Goal: Check status: Check status

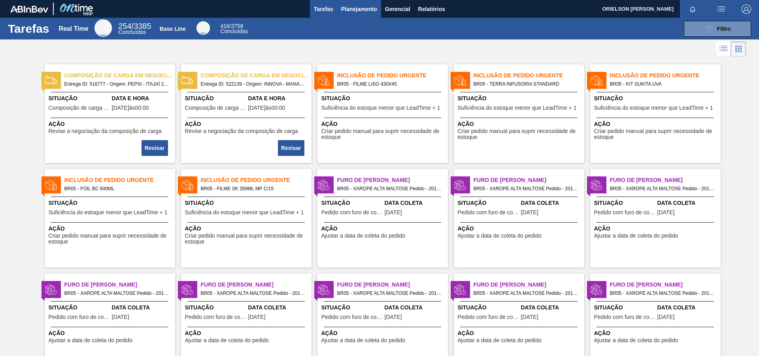
click at [346, 8] on span "Planejamento" at bounding box center [359, 8] width 36 height 9
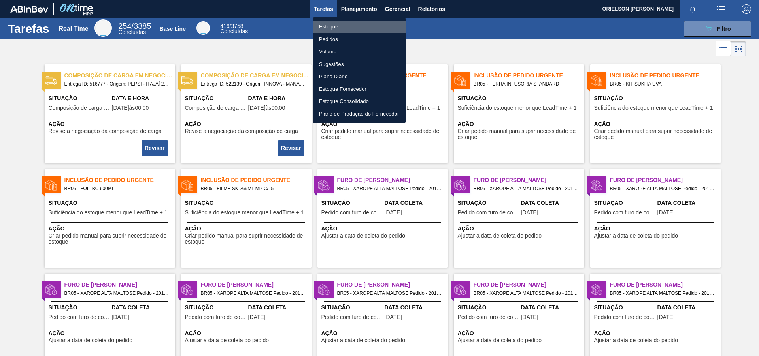
click at [366, 32] on li "Estoque" at bounding box center [359, 27] width 93 height 13
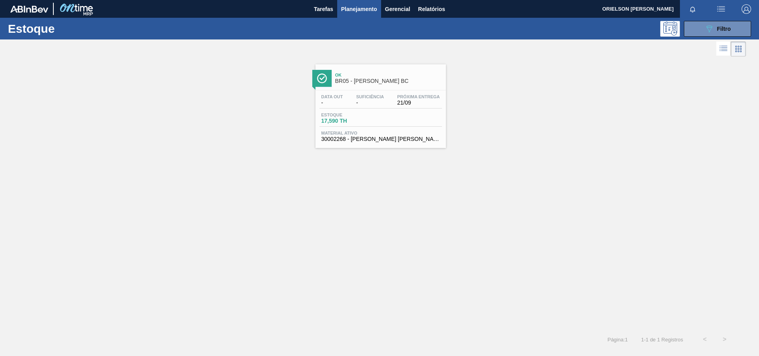
click at [707, 40] on div at bounding box center [373, 49] width 746 height 19
click at [707, 32] on icon "089F7B8B-B2A5-4AFE-B5C0-19BA573D28AC" at bounding box center [708, 28] width 9 height 9
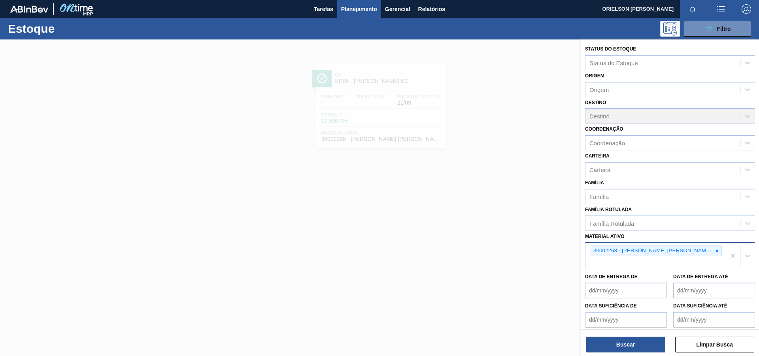
click at [638, 267] on div "30002268 - [PERSON_NAME] [PERSON_NAME] AF IN65" at bounding box center [655, 256] width 140 height 26
type ativo "ban"
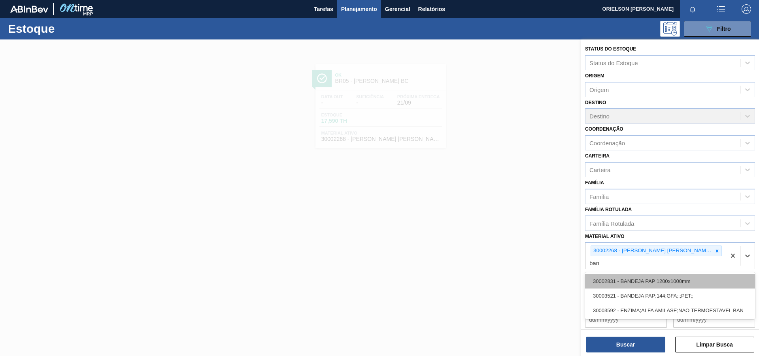
click at [720, 283] on div "30002831 - BANDEJA PAP 1200x1000mm" at bounding box center [670, 281] width 170 height 15
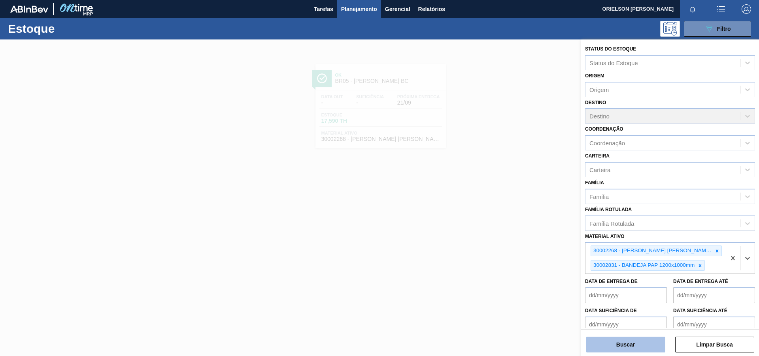
click at [637, 341] on button "Buscar" at bounding box center [625, 345] width 79 height 16
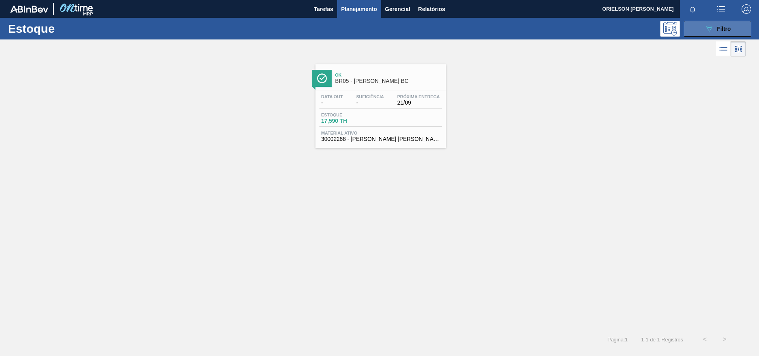
click at [704, 33] on icon "089F7B8B-B2A5-4AFE-B5C0-19BA573D28AC" at bounding box center [708, 28] width 9 height 9
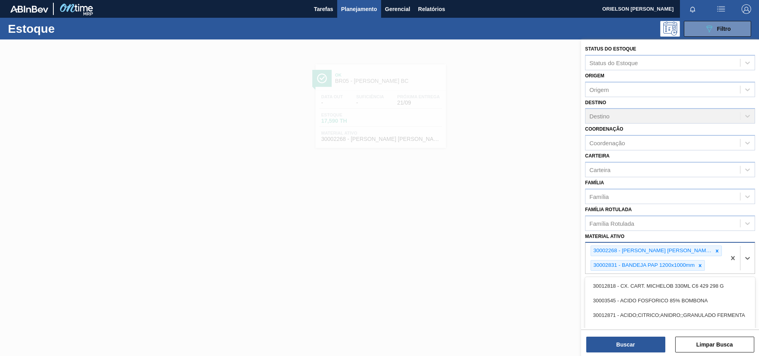
click at [710, 265] on div "30002268 - [PERSON_NAME] [PERSON_NAME] AF IN65 30002831 - BANDEJA PAP 1200x1000…" at bounding box center [655, 258] width 140 height 31
click at [702, 265] on icon at bounding box center [700, 266] width 6 height 6
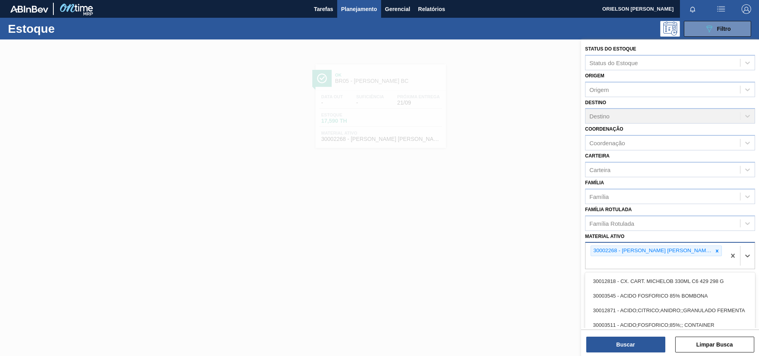
click at [702, 265] on div "30002268 - [PERSON_NAME] [PERSON_NAME] AF IN65" at bounding box center [655, 256] width 140 height 26
type ativo "bande"
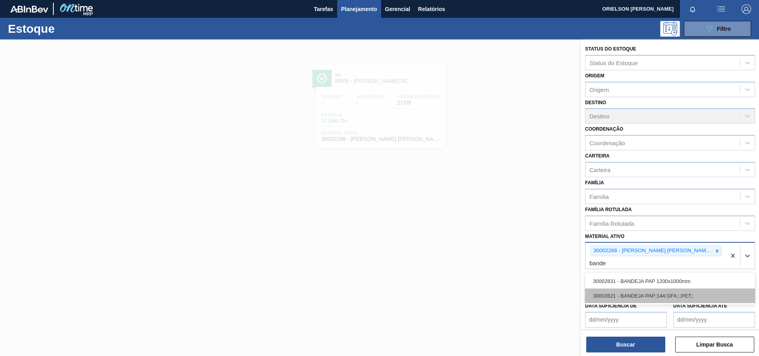
click at [653, 294] on div "30003521 - BANDEJA PAP;144;GFA;;;PET;;" at bounding box center [670, 296] width 170 height 15
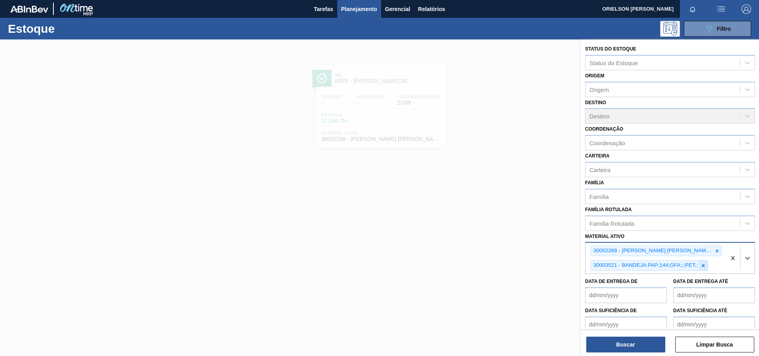
click at [703, 264] on icon at bounding box center [703, 266] width 6 height 6
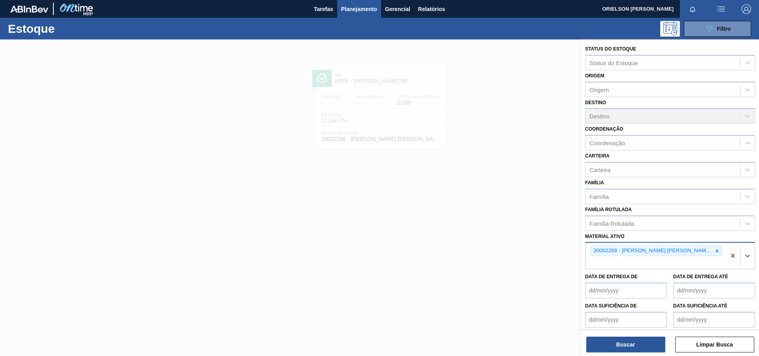
click at [703, 264] on div "30002268 - [PERSON_NAME] [PERSON_NAME] AF IN65" at bounding box center [655, 256] width 140 height 26
click at [696, 262] on div "30002268 - [PERSON_NAME] [PERSON_NAME] AF IN65" at bounding box center [655, 256] width 140 height 26
type ativo "bande"
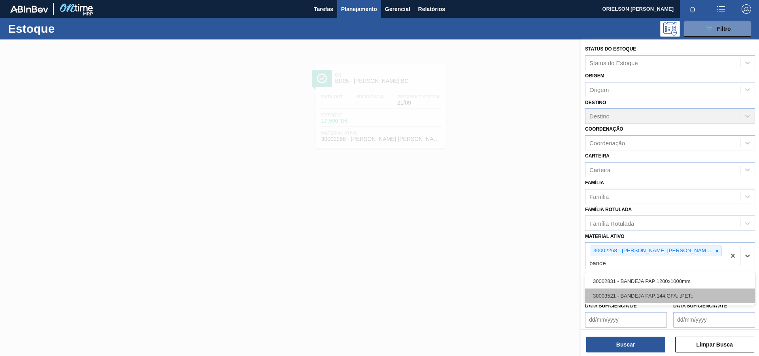
click at [694, 297] on div "30003521 - BANDEJA PAP;144;GFA;;;PET;;" at bounding box center [670, 296] width 170 height 15
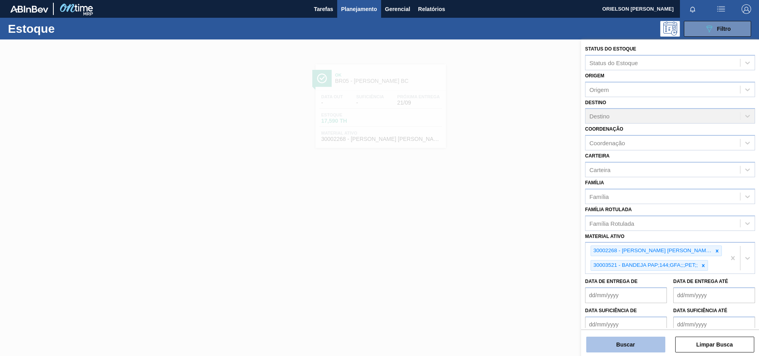
click at [648, 343] on button "Buscar" at bounding box center [625, 345] width 79 height 16
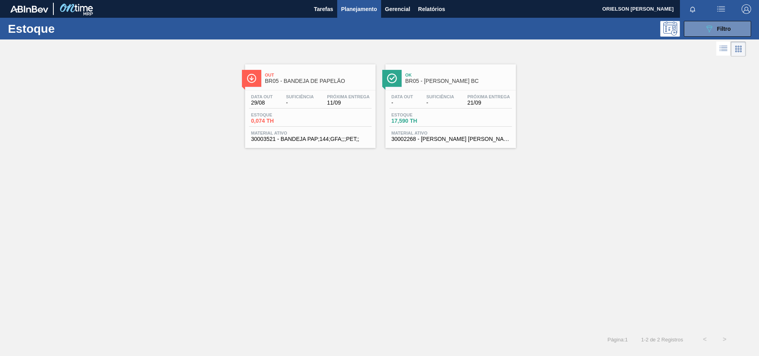
click at [285, 74] on span "Out" at bounding box center [318, 75] width 107 height 5
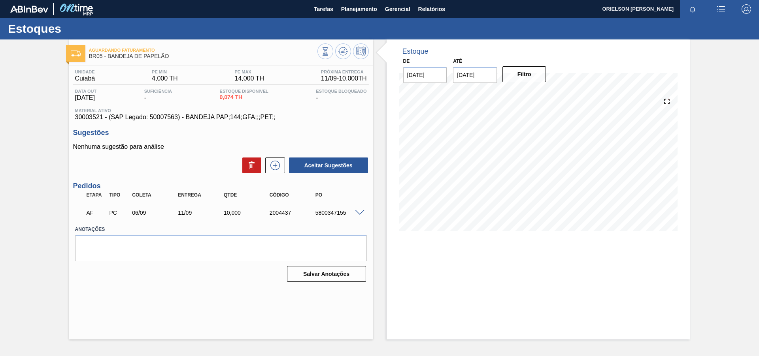
click at [196, 215] on div "11/09" at bounding box center [201, 213] width 51 height 6
click at [361, 223] on div "AF PC 06/09 11/09 10,000 2004437 5800347155 Material 30003521 - BANDEJA PAP;144…" at bounding box center [221, 212] width 296 height 24
click at [362, 215] on div "5800347155" at bounding box center [338, 213] width 51 height 6
click at [366, 211] on div at bounding box center [361, 212] width 16 height 6
click at [359, 214] on span at bounding box center [359, 213] width 9 height 6
